Goal: Find contact information: Find contact information

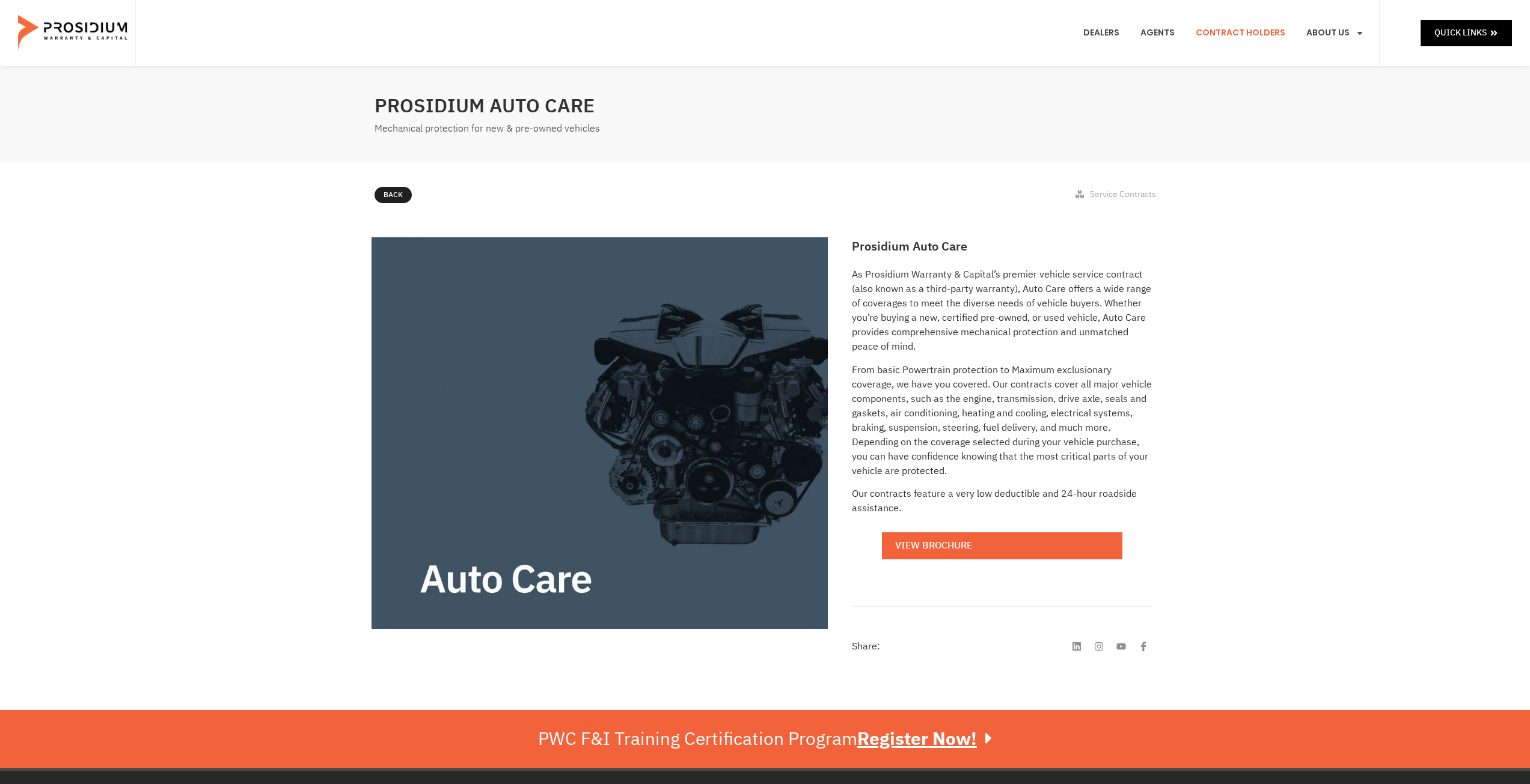
click at [1241, 32] on link "Contract Holders" at bounding box center [1241, 33] width 107 height 45
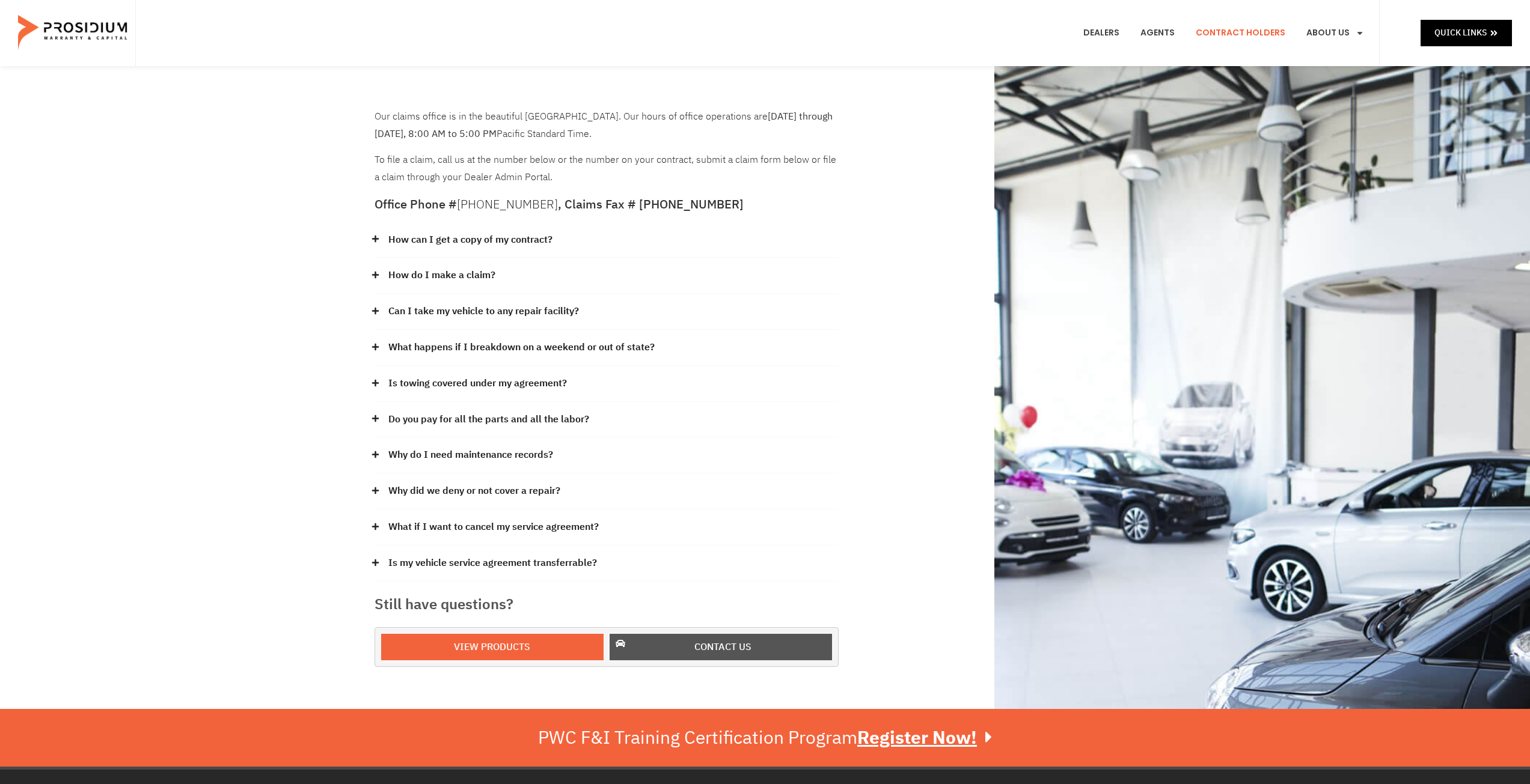
click at [728, 643] on span "Contact us" at bounding box center [723, 647] width 57 height 17
drag, startPoint x: 671, startPoint y: 90, endPoint x: 678, endPoint y: 85, distance: 8.6
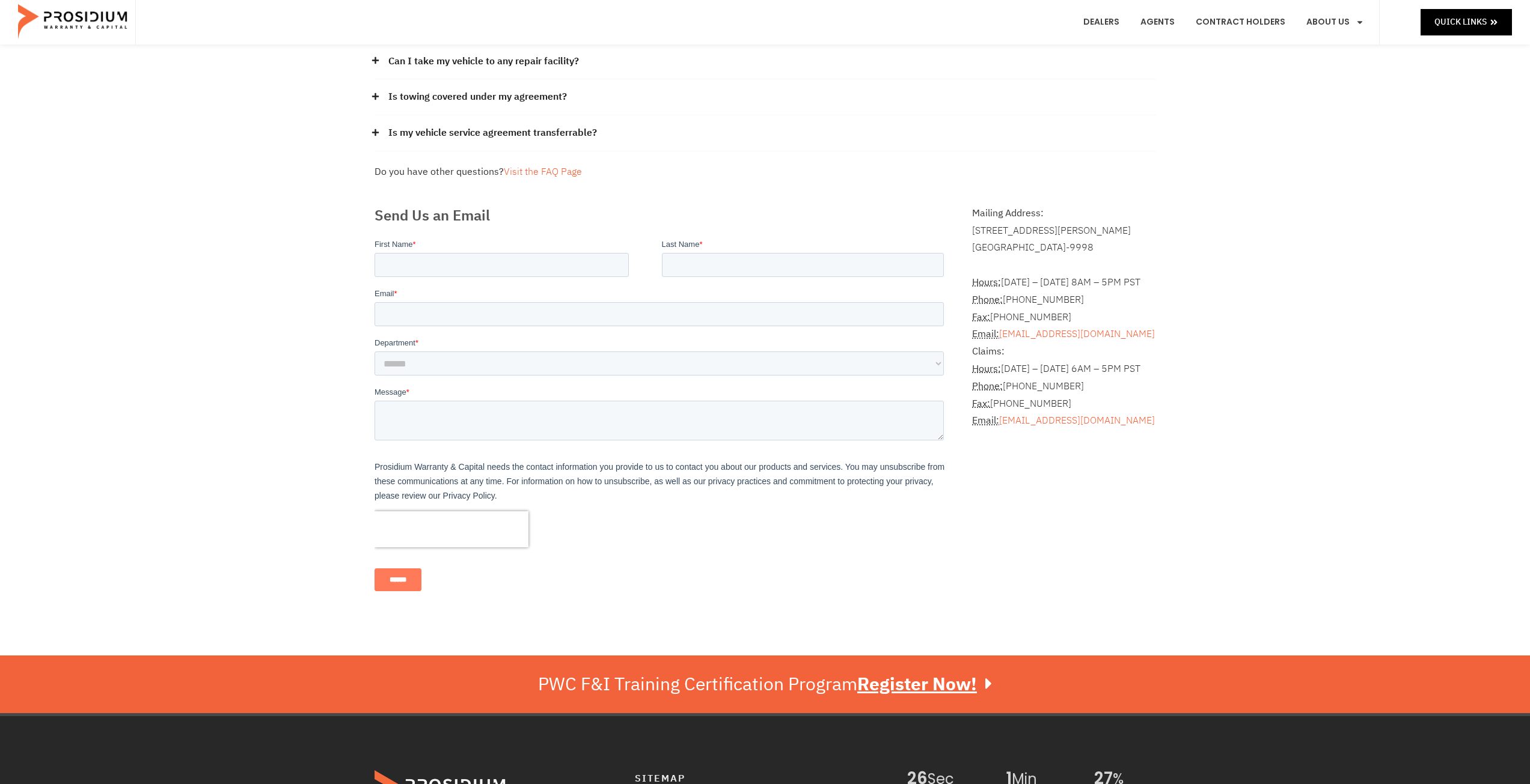
scroll to position [180, 0]
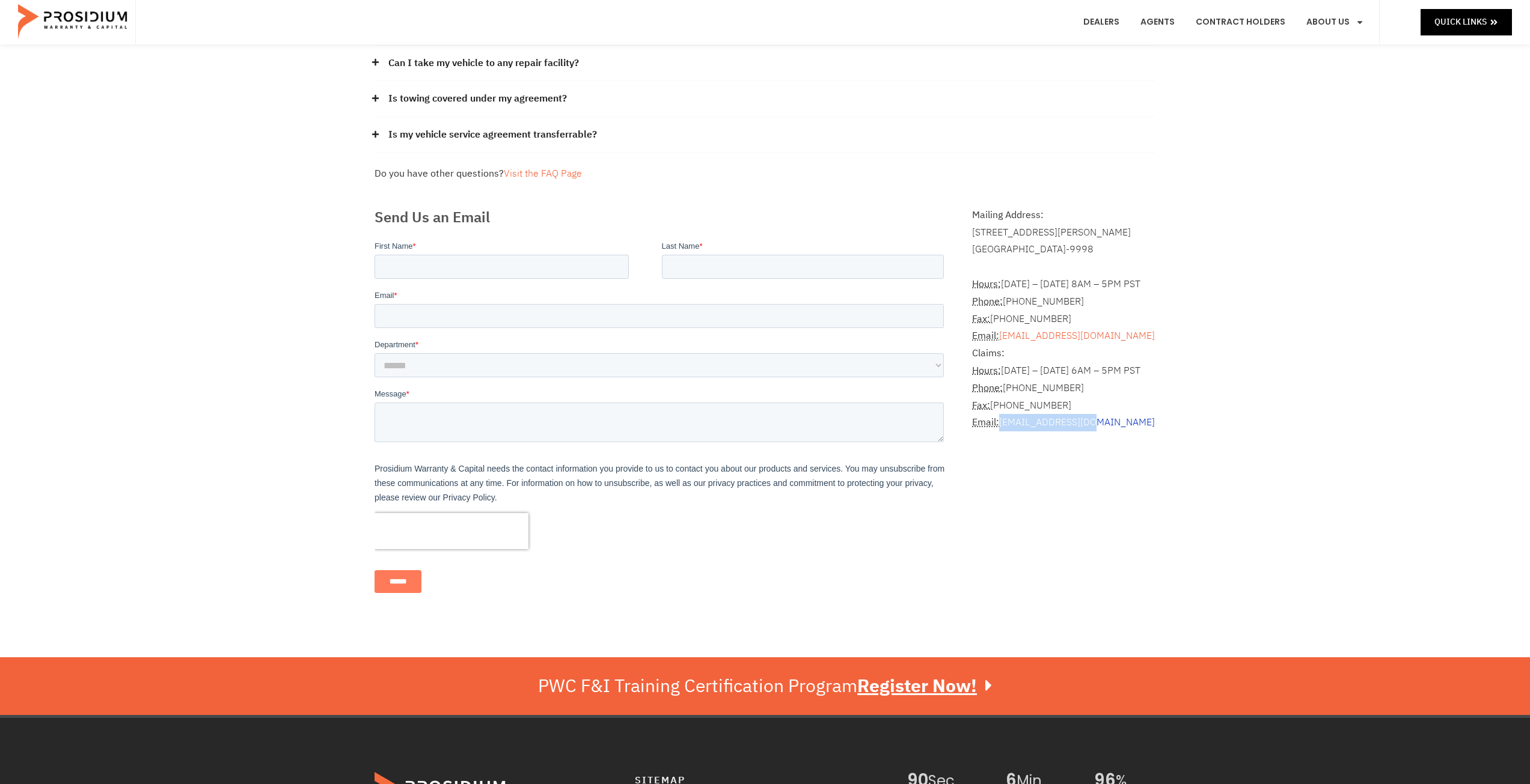
drag, startPoint x: 1112, startPoint y: 429, endPoint x: 1001, endPoint y: 427, distance: 111.0
click at [1001, 427] on p "Claims: Hours: Monday – Friday 6AM – 5PM PST Phone: (360) 848-7922 Fax: (360) 6…" at bounding box center [1064, 388] width 184 height 87
copy link "claims@pwcteam.com"
